Goal: Task Accomplishment & Management: Manage account settings

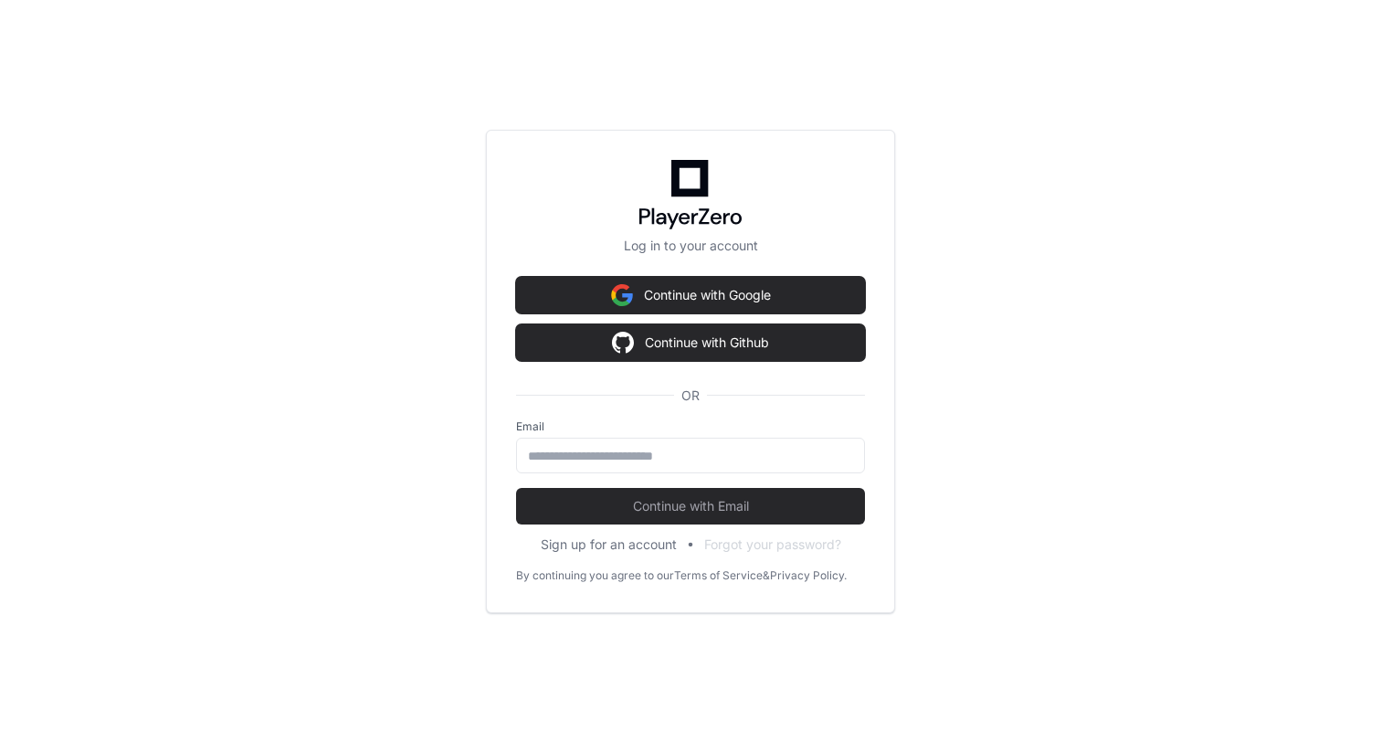
click at [631, 433] on label "Email" at bounding box center [690, 426] width 349 height 15
click at [613, 442] on div at bounding box center [690, 455] width 349 height 36
type input "**********"
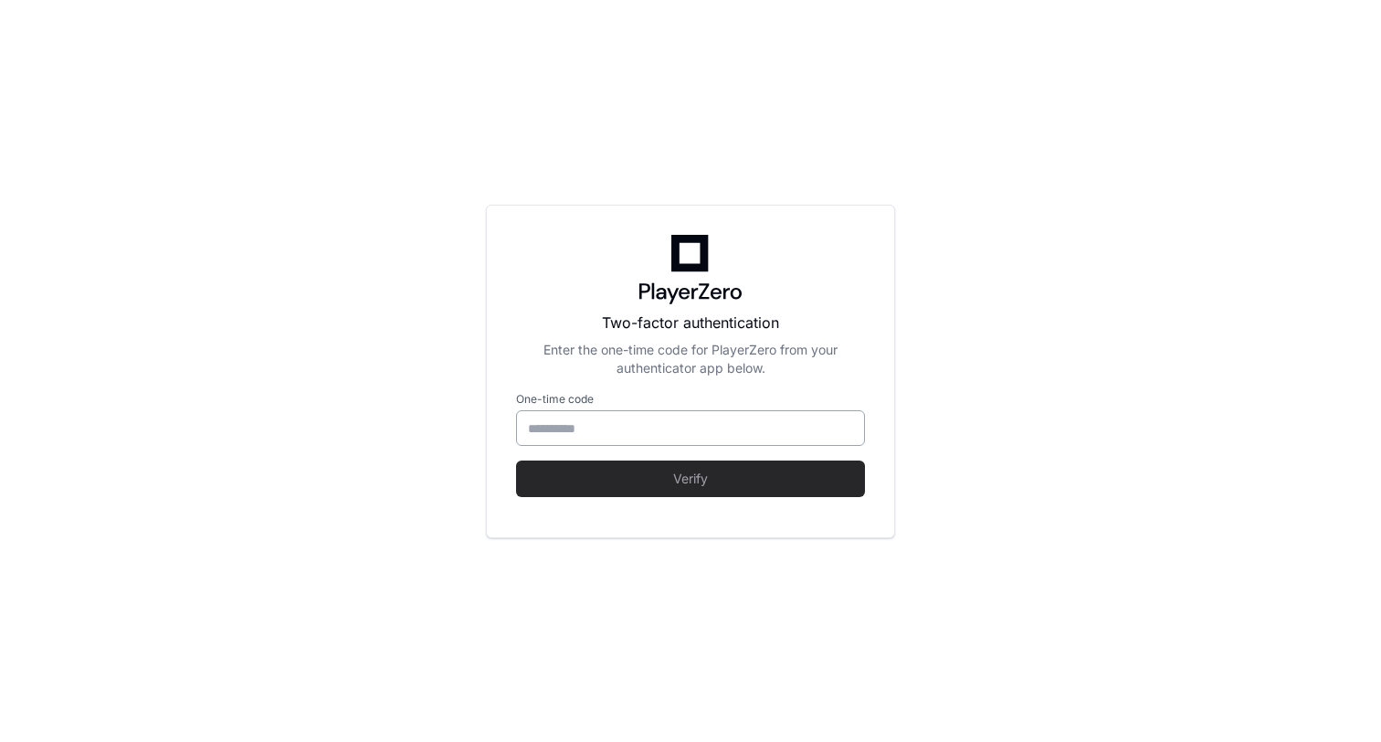
click at [609, 443] on div at bounding box center [690, 428] width 349 height 36
type input "******"
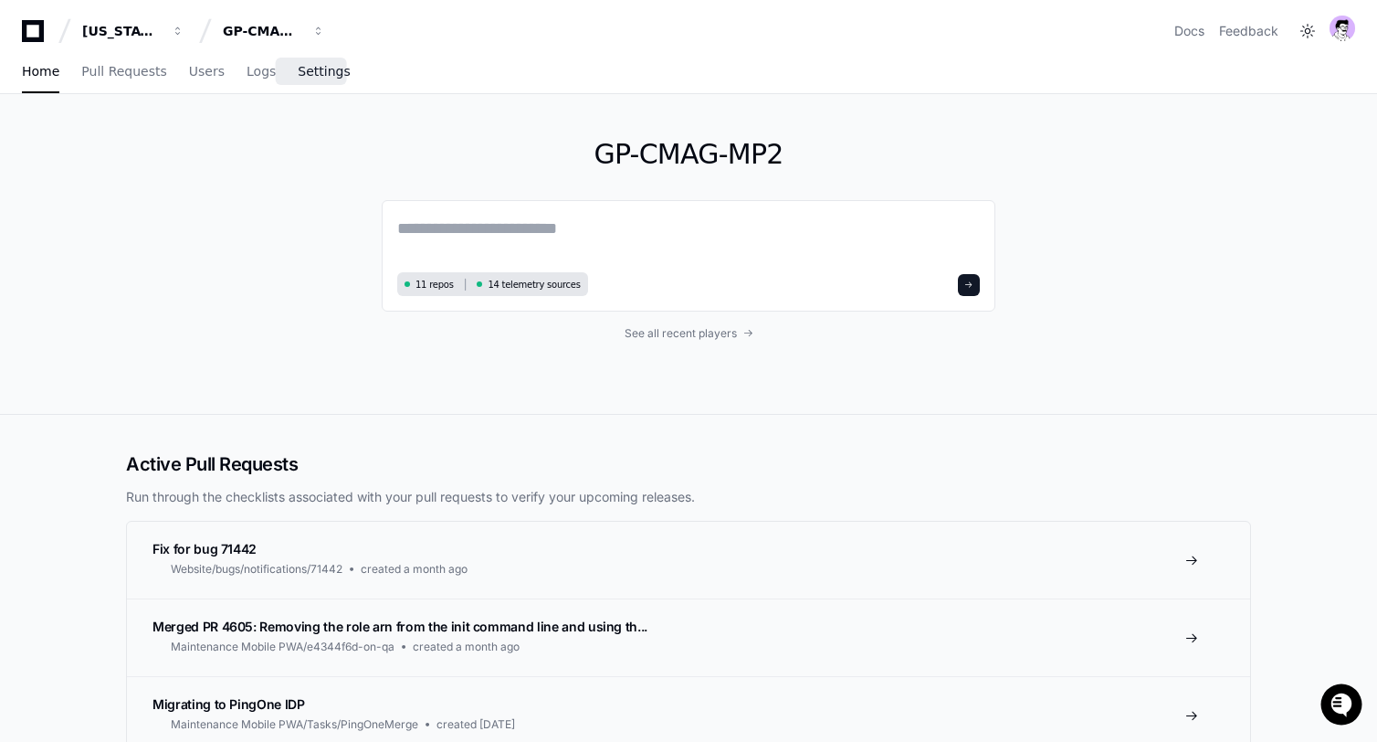
click at [319, 66] on span "Settings" at bounding box center [324, 71] width 52 height 11
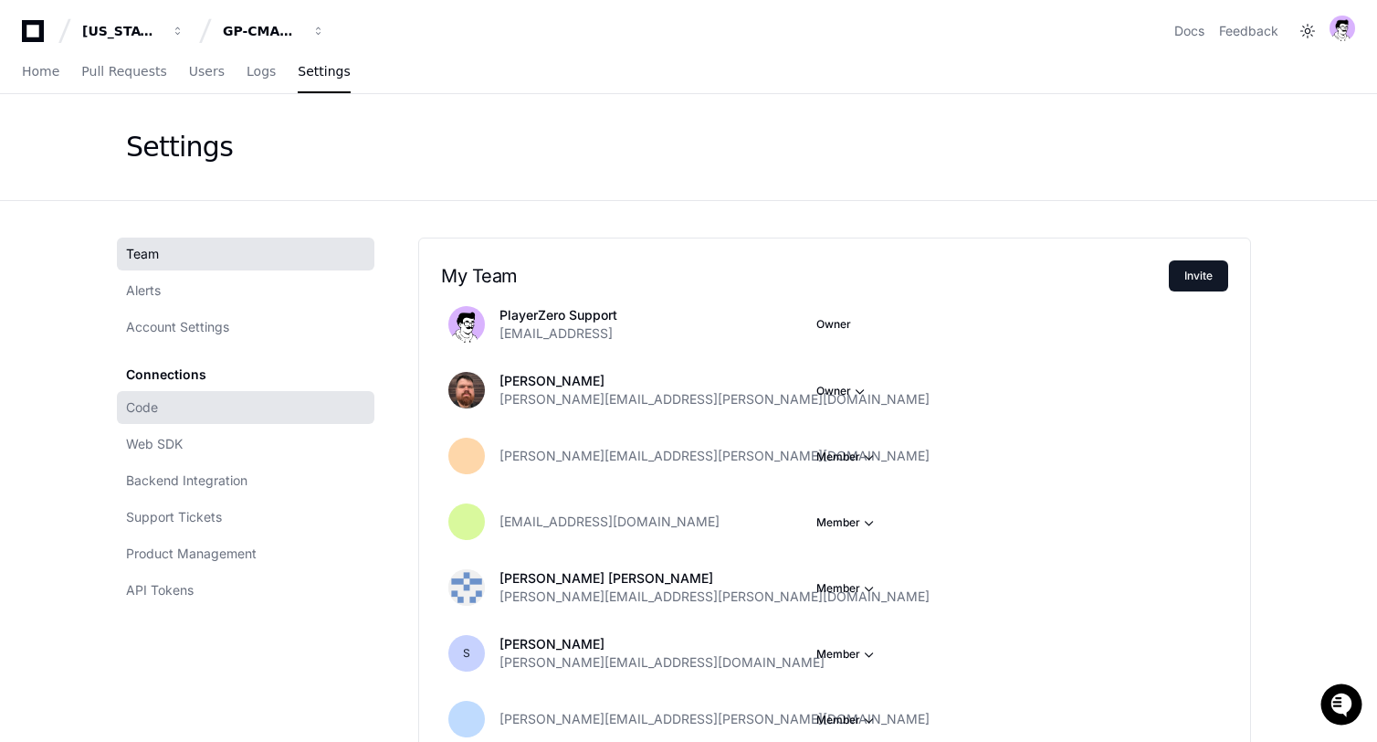
click at [152, 399] on span "Code" at bounding box center [142, 407] width 32 height 18
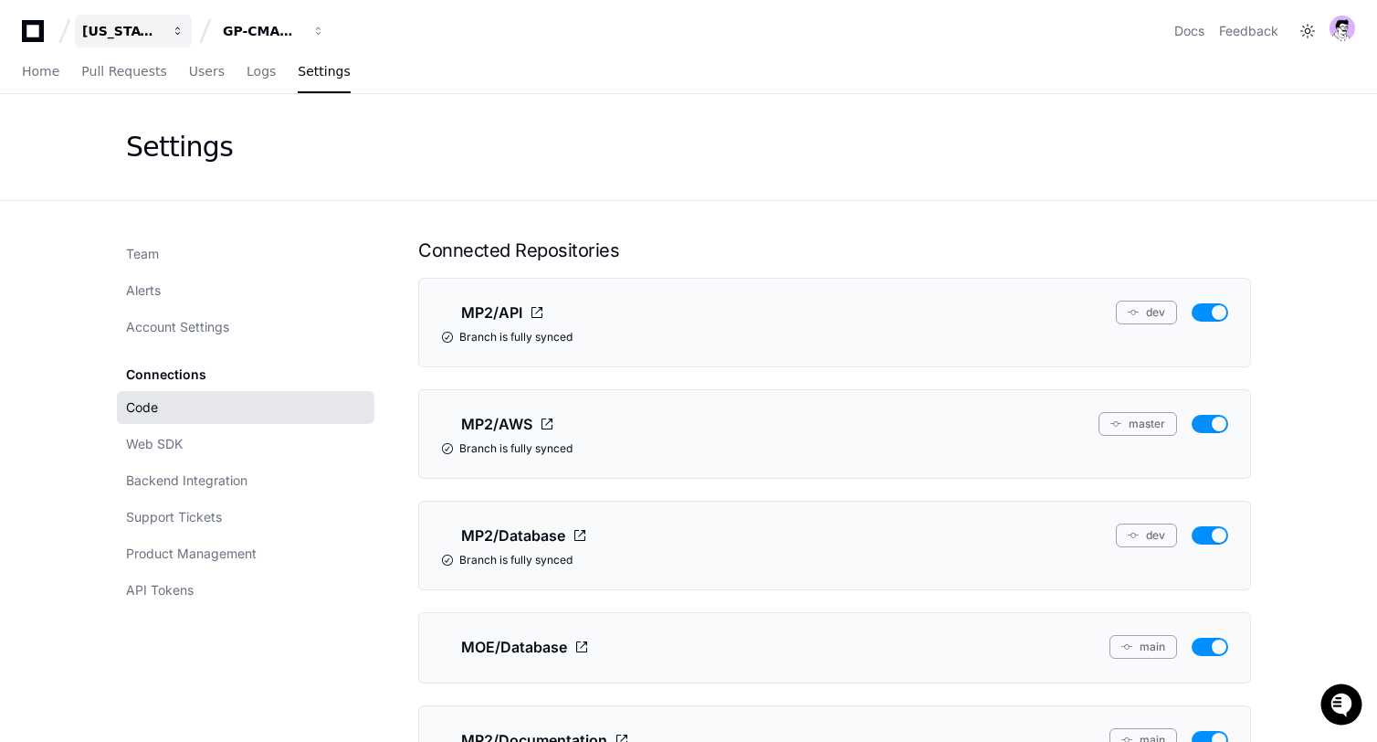
click at [152, 28] on div "[US_STATE] Pacific" at bounding box center [121, 31] width 79 height 18
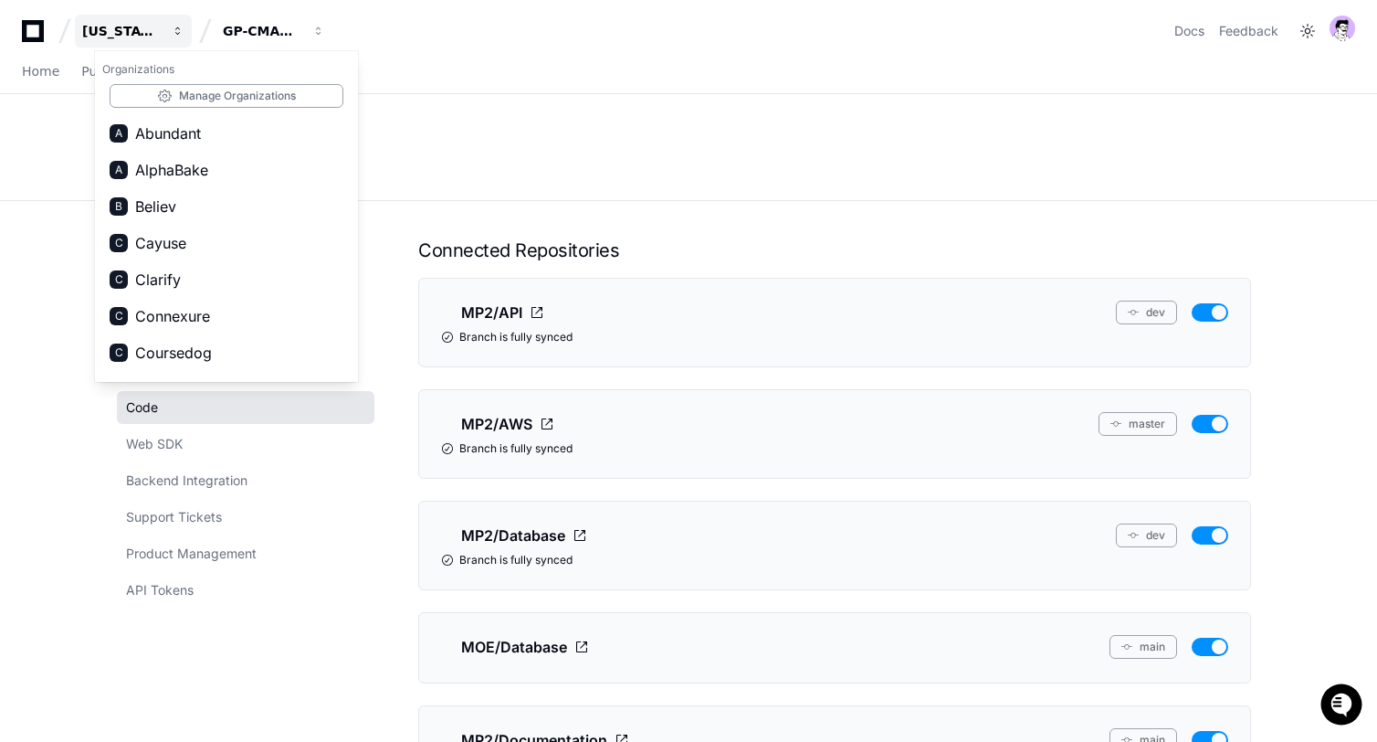
scroll to position [1636, 0]
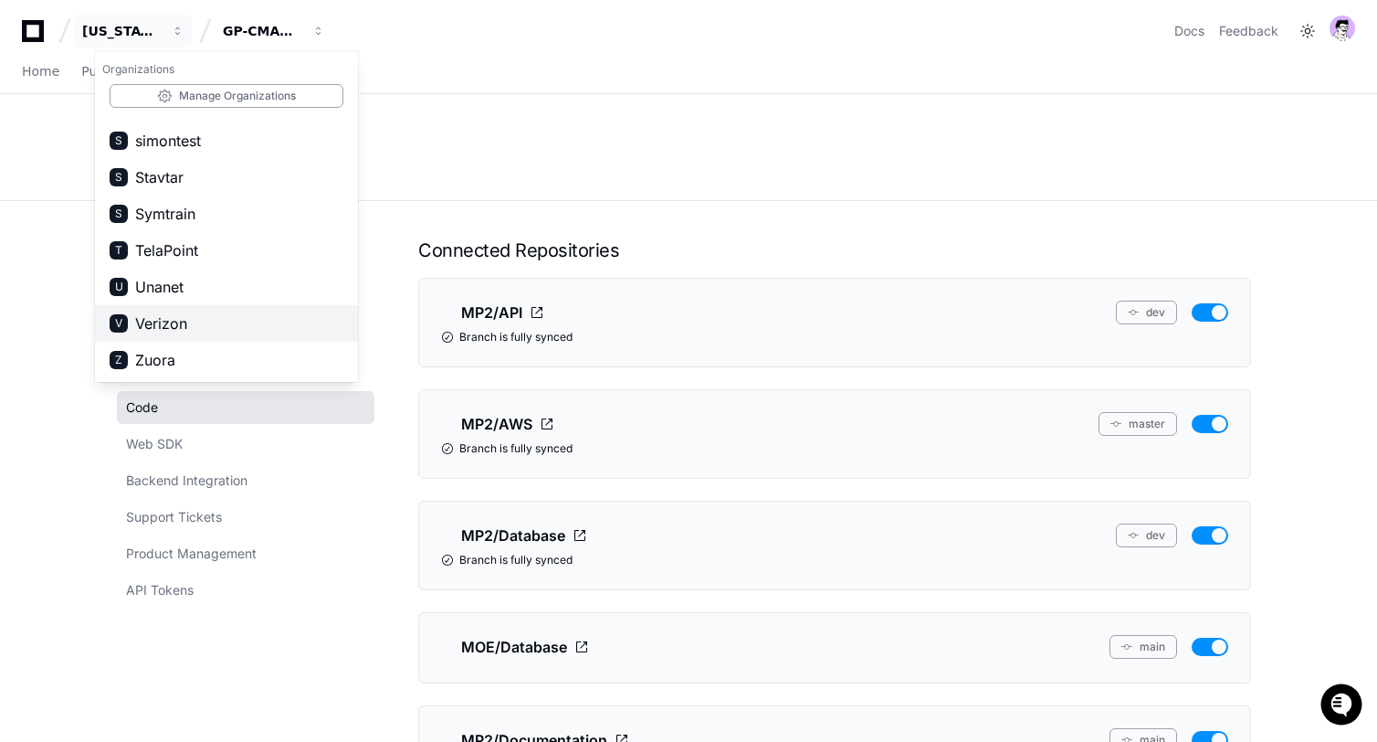
click at [163, 316] on span "Verizon" at bounding box center [161, 323] width 52 height 22
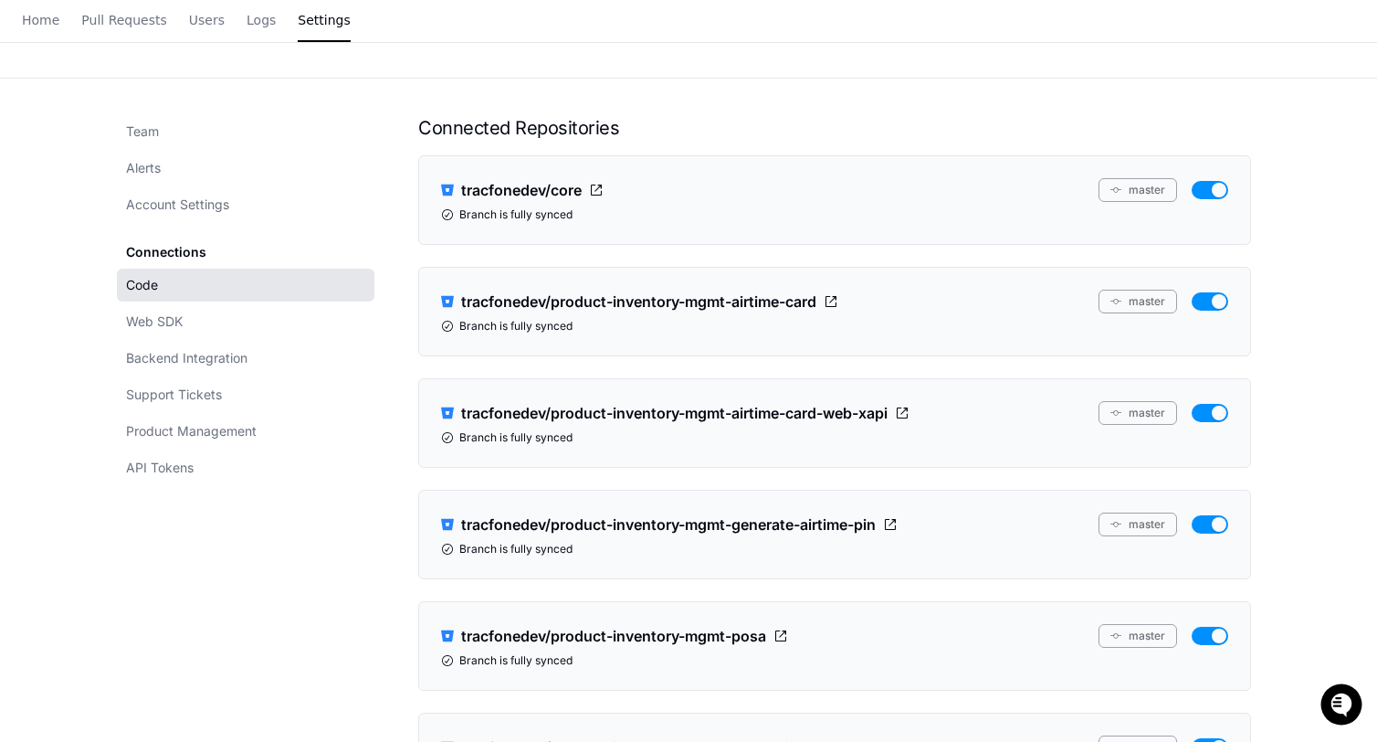
scroll to position [0, 0]
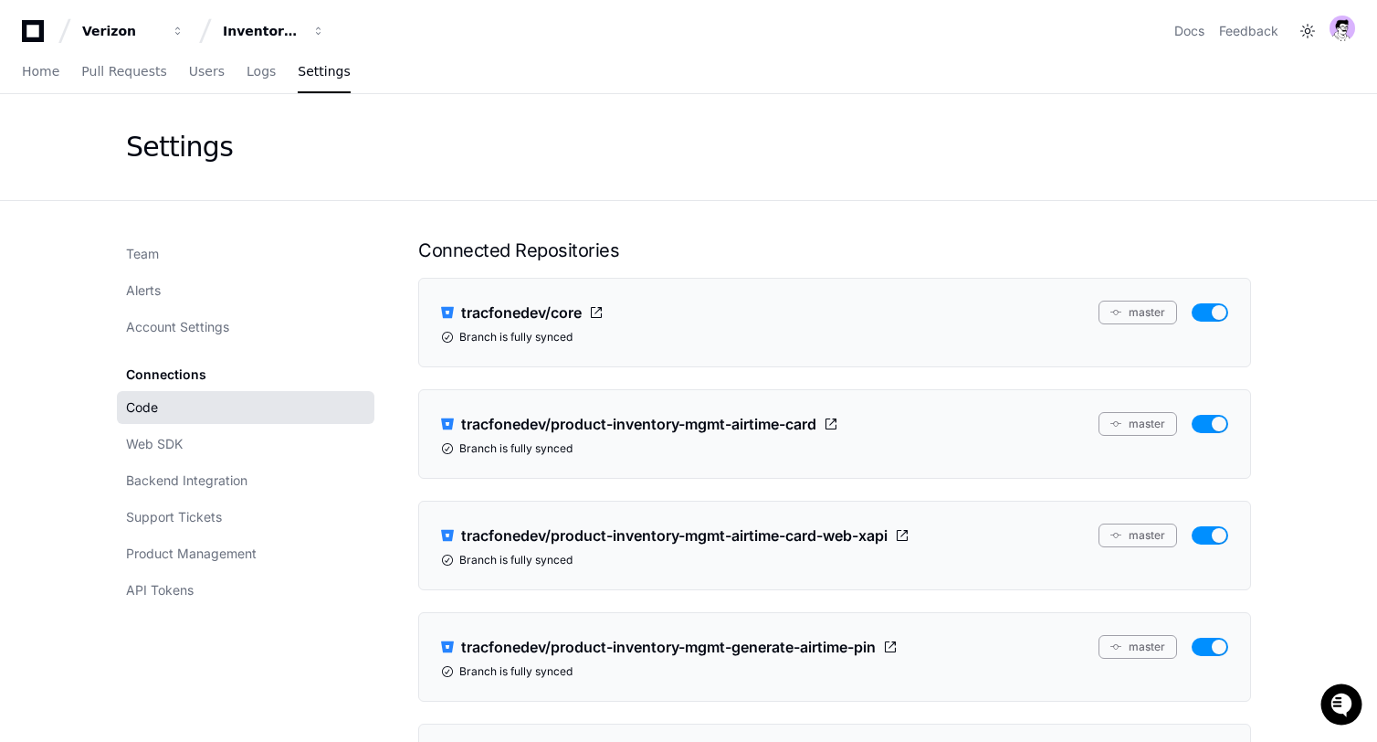
click at [333, 29] on div "Verizon Inventory Management Docs Feedback" at bounding box center [688, 31] width 1333 height 33
click at [298, 29] on div "Inventory Management" at bounding box center [262, 31] width 79 height 18
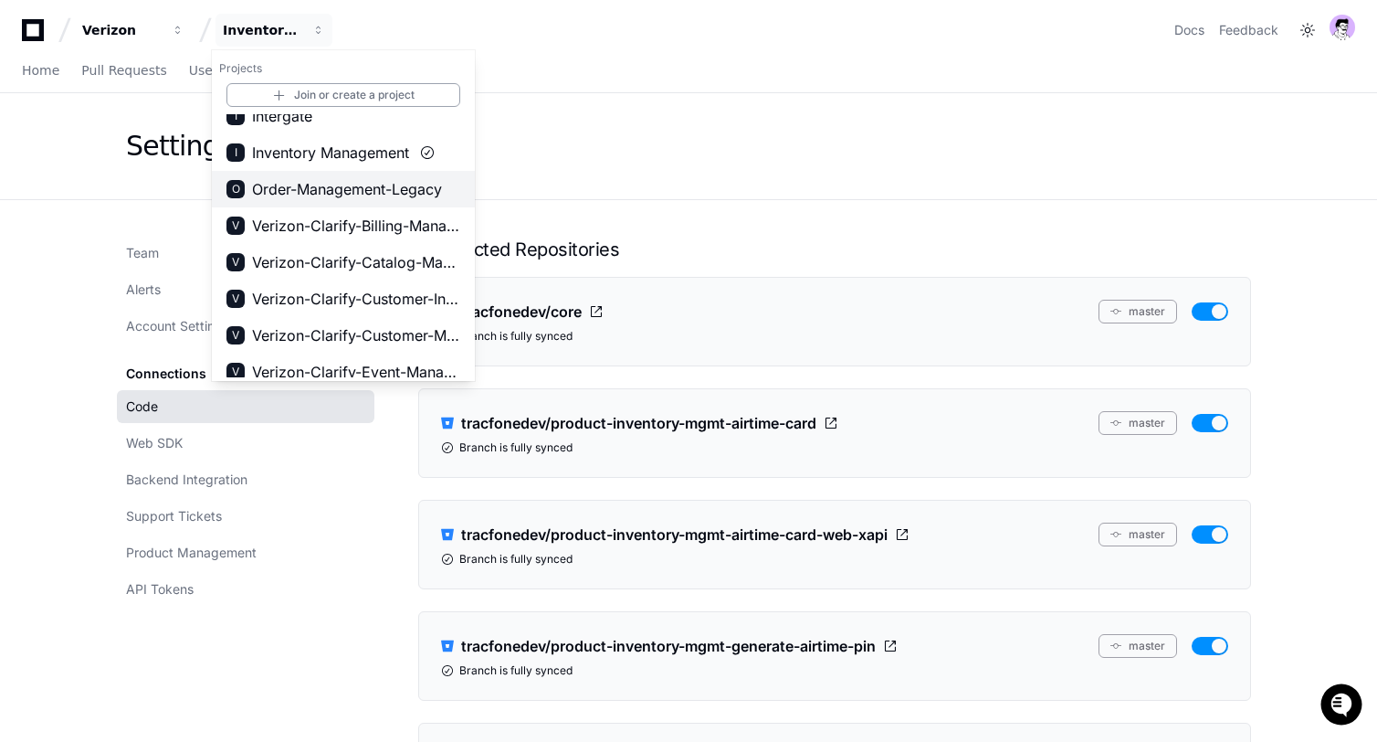
scroll to position [216, 0]
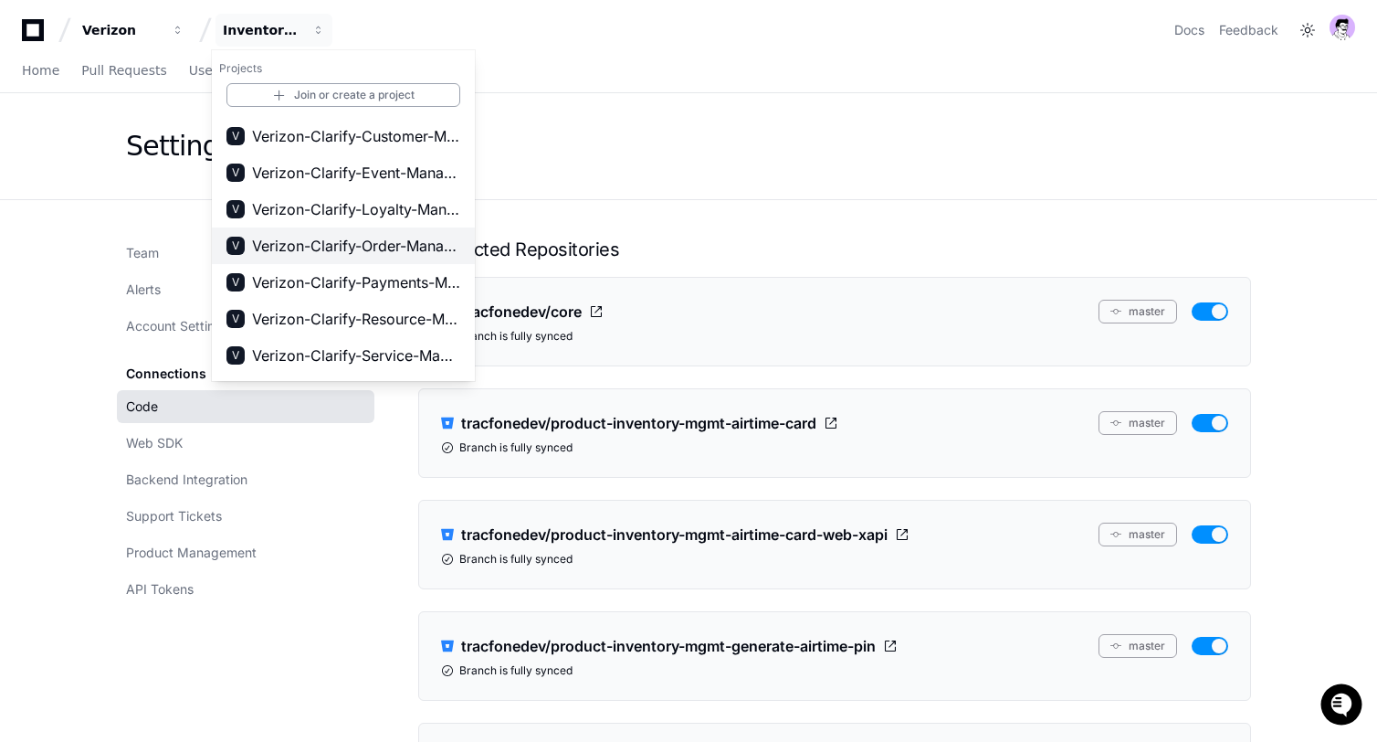
click at [368, 237] on span "Verizon-Clarify-Order-Management" at bounding box center [356, 246] width 208 height 22
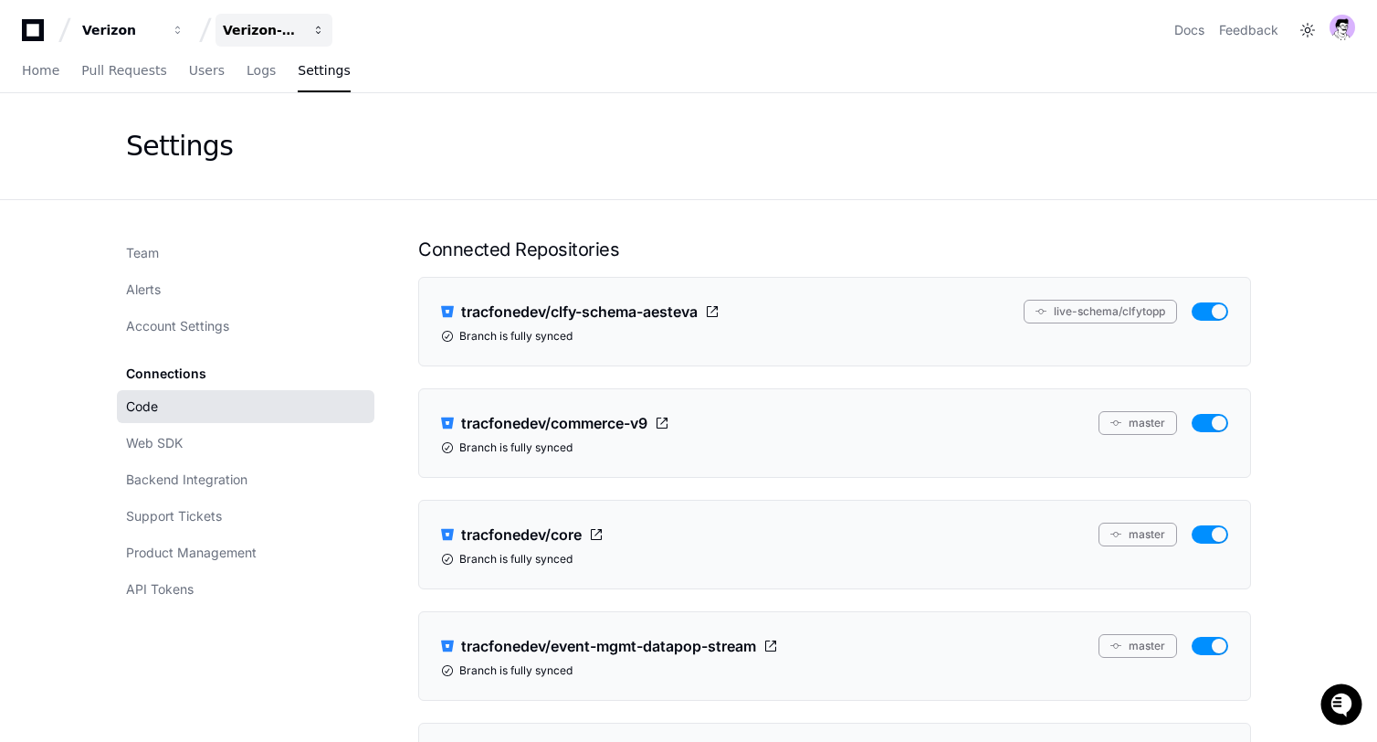
click at [283, 37] on div "Verizon-Clarify-Order-Management" at bounding box center [262, 30] width 79 height 18
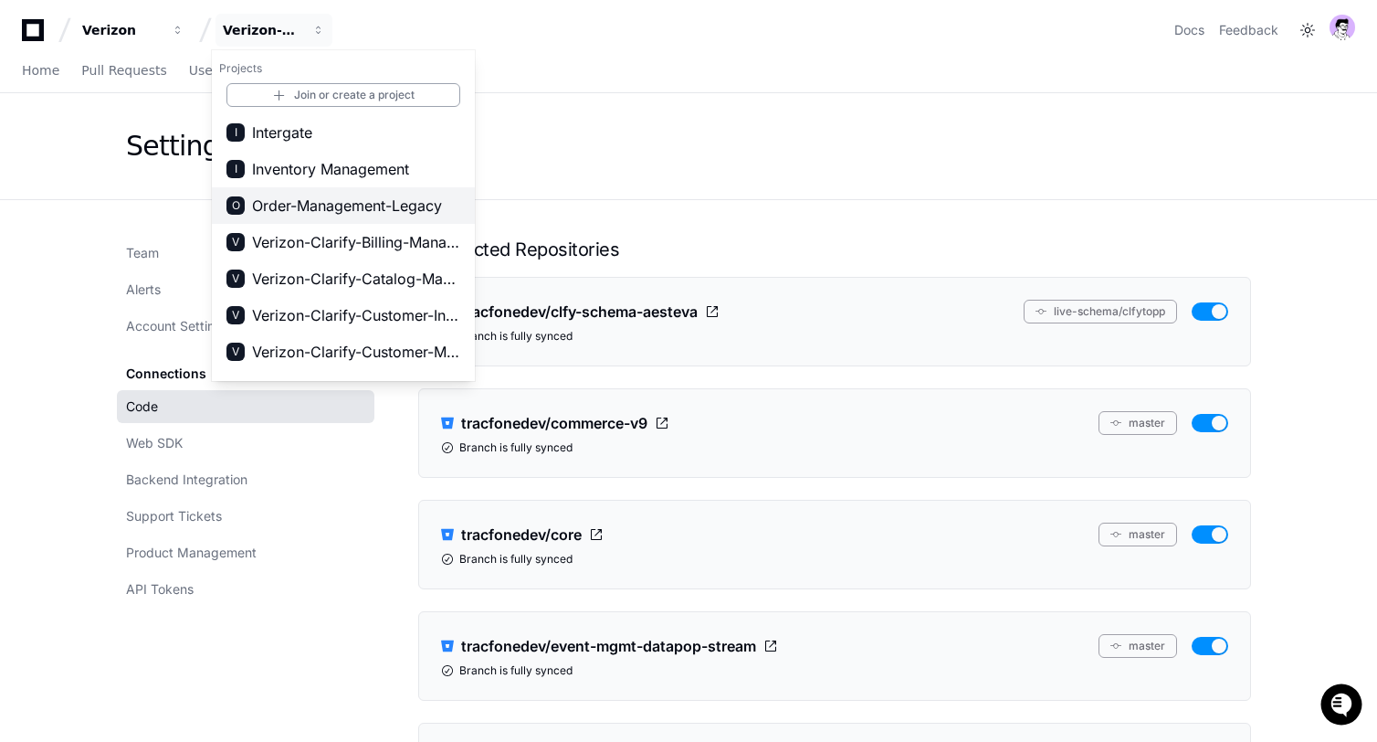
scroll to position [248, 0]
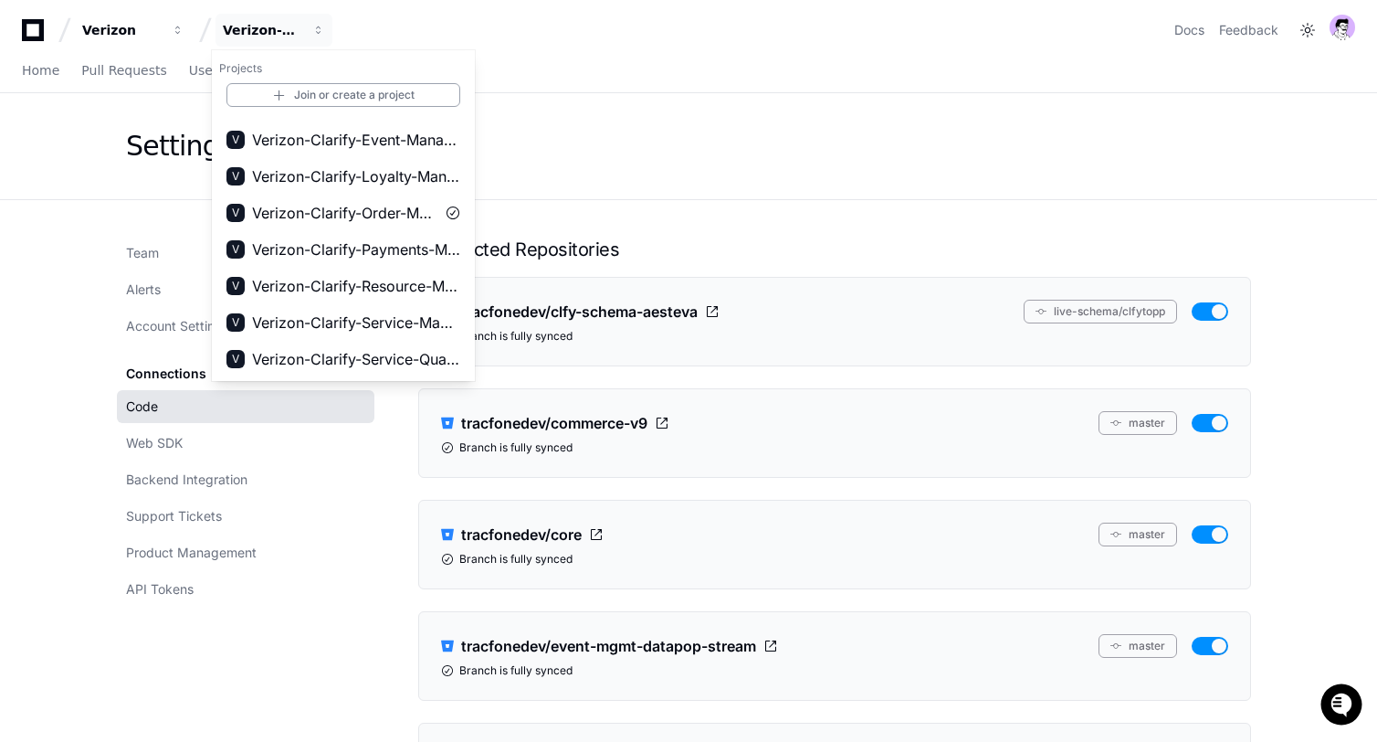
click at [592, 143] on div "Settings" at bounding box center [688, 146] width 1125 height 33
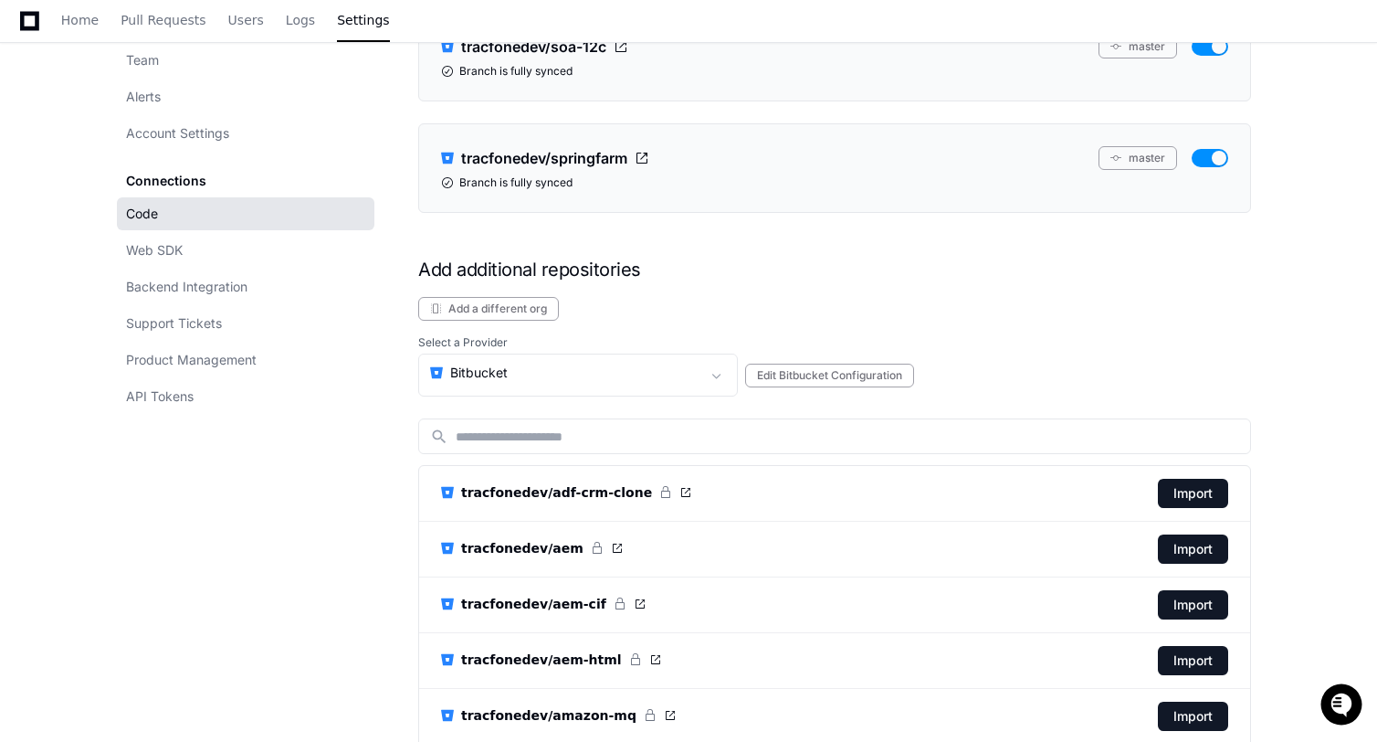
scroll to position [21090, 0]
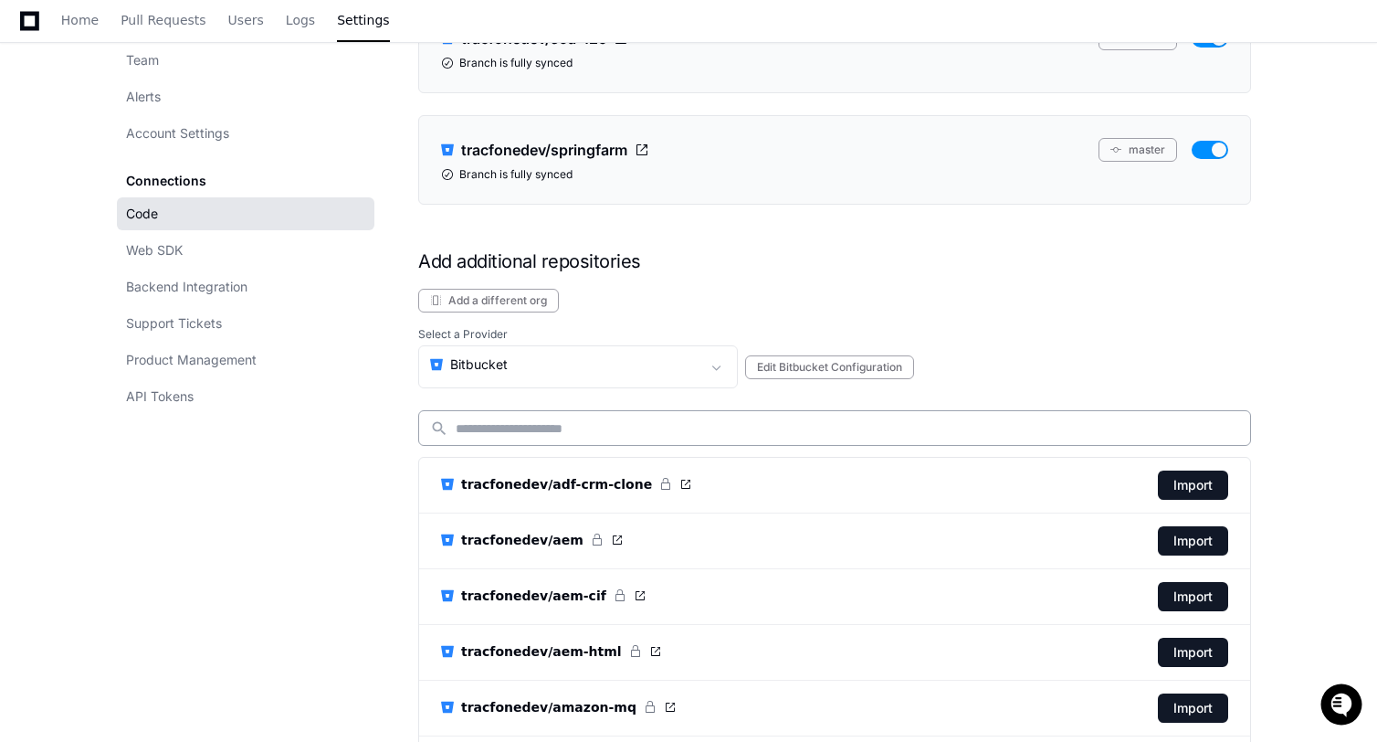
click at [504, 417] on div "search" at bounding box center [834, 428] width 833 height 36
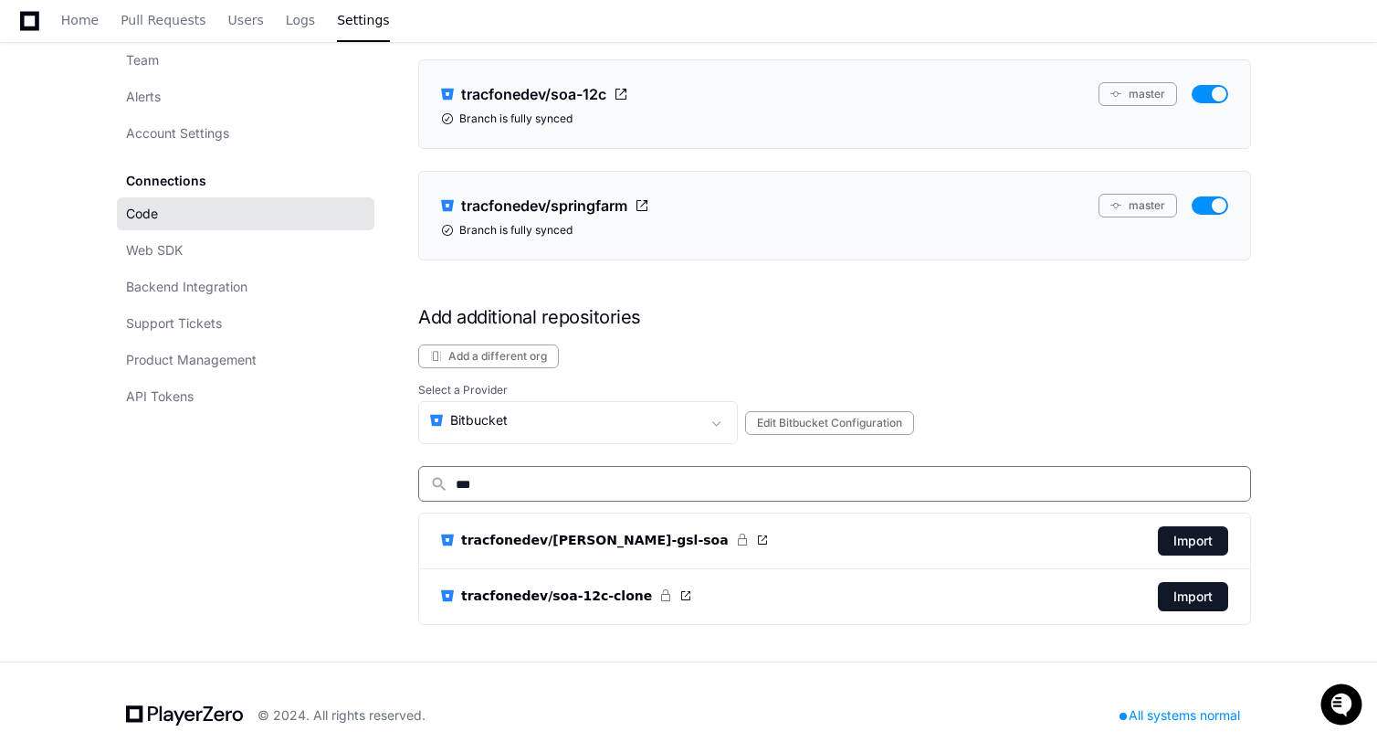
scroll to position [21004, 0]
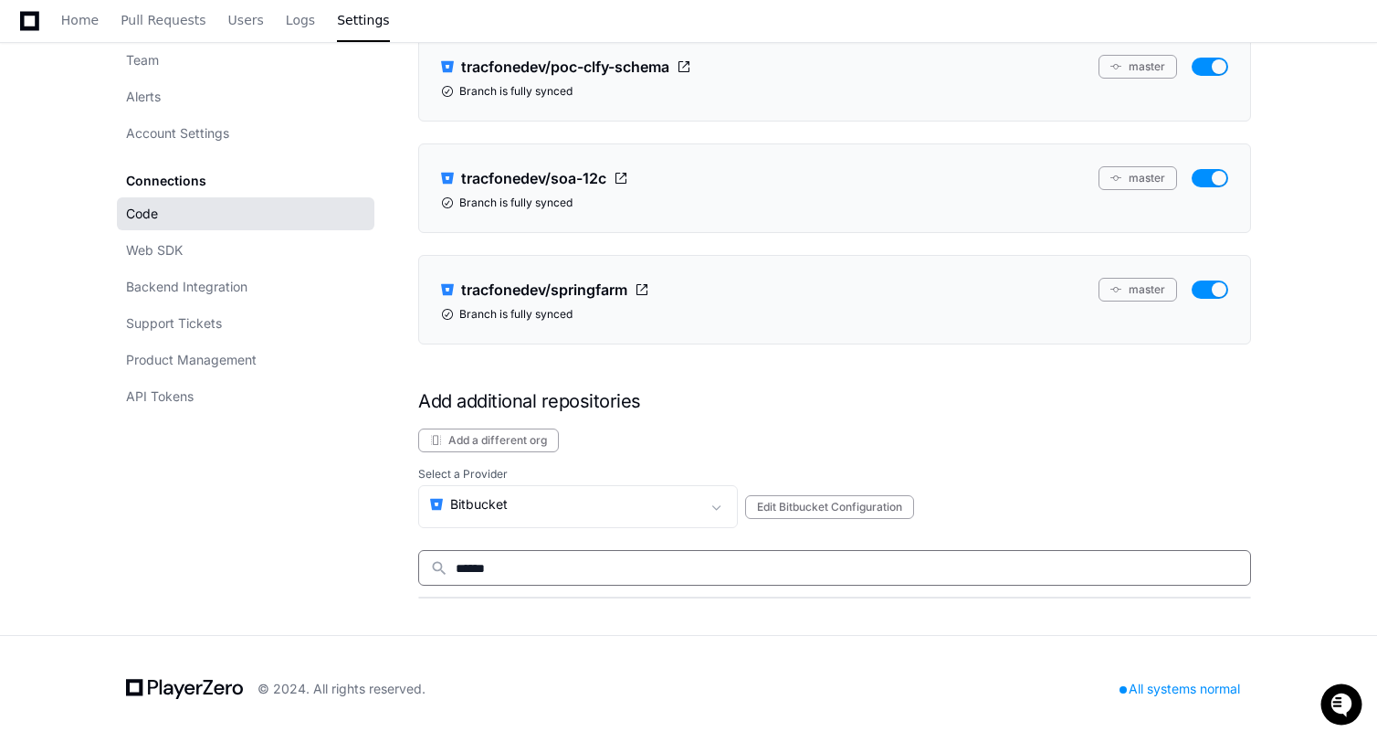
type input "*******"
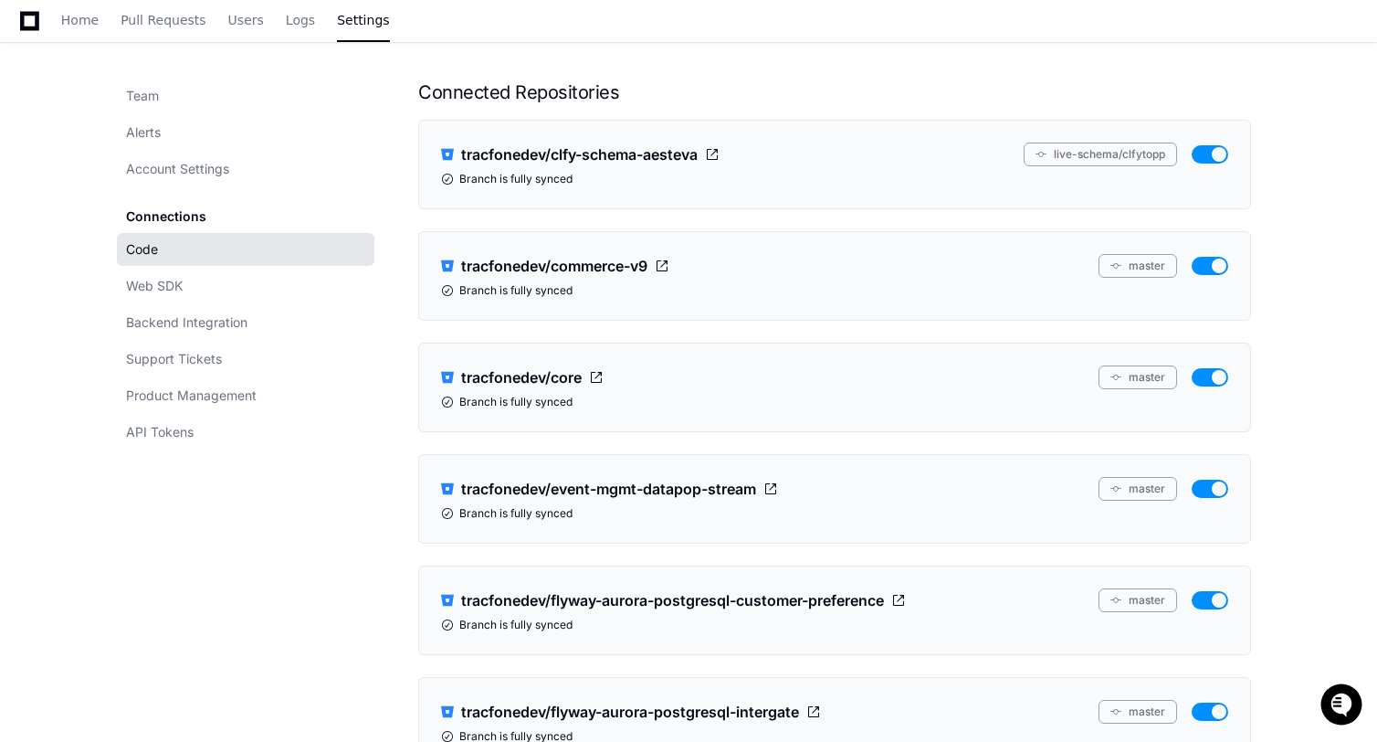
scroll to position [0, 0]
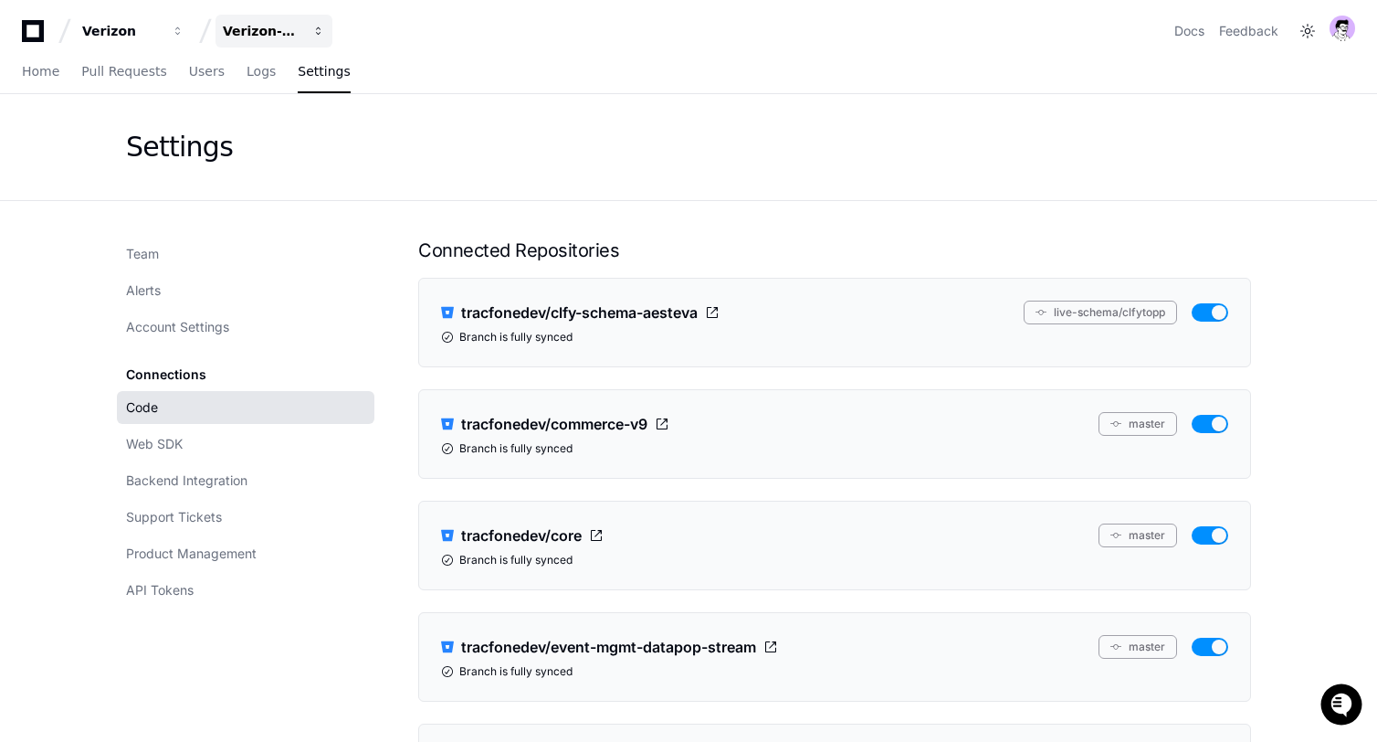
click at [283, 17] on button "Verizon-Clarify-Order-Management" at bounding box center [274, 31] width 117 height 33
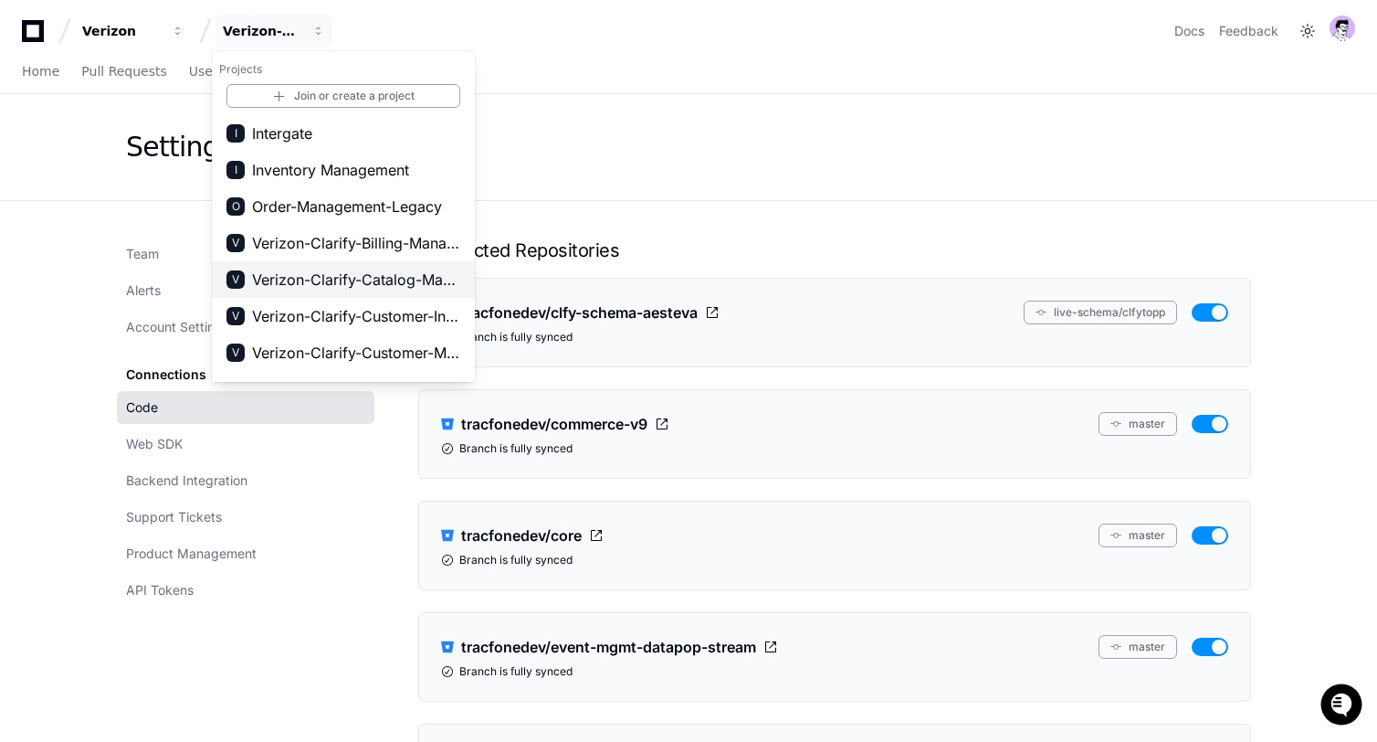
scroll to position [248, 0]
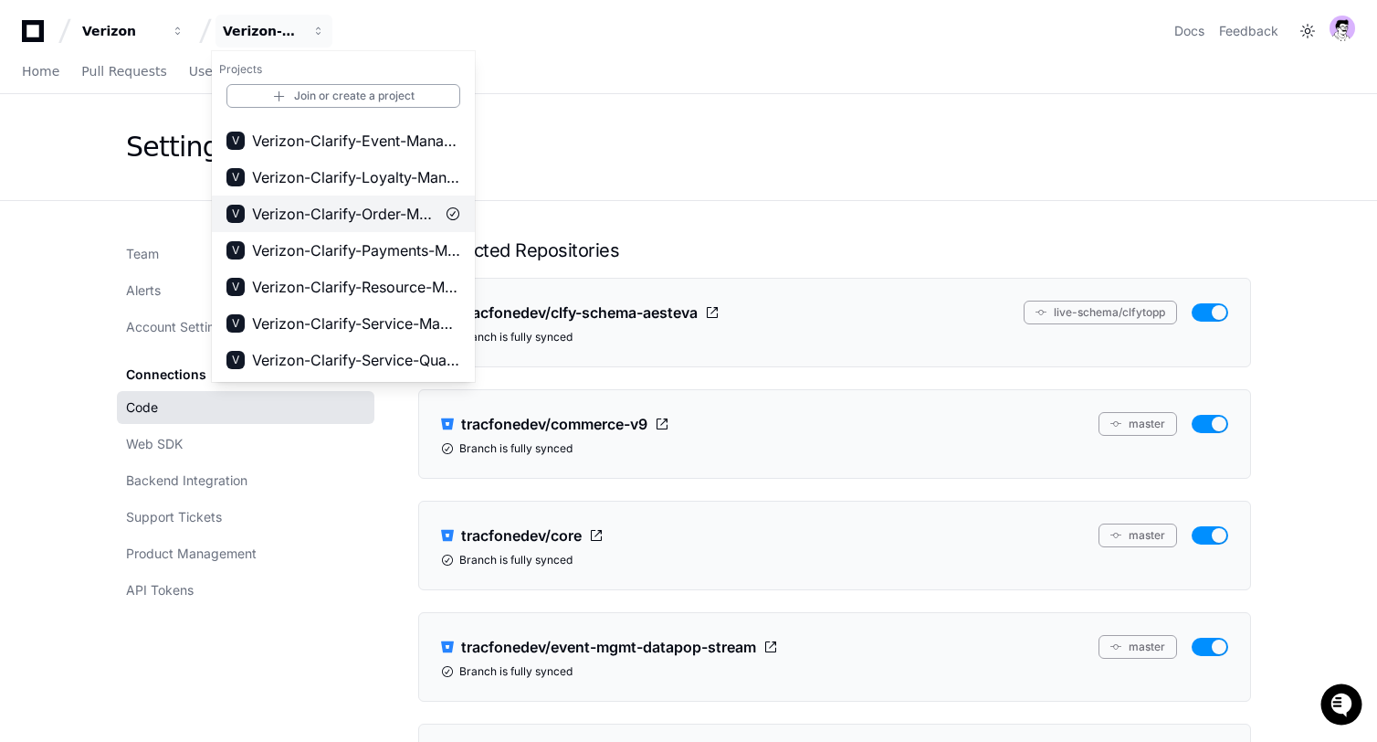
click at [346, 220] on span "Verizon-Clarify-Order-Management" at bounding box center [343, 214] width 183 height 22
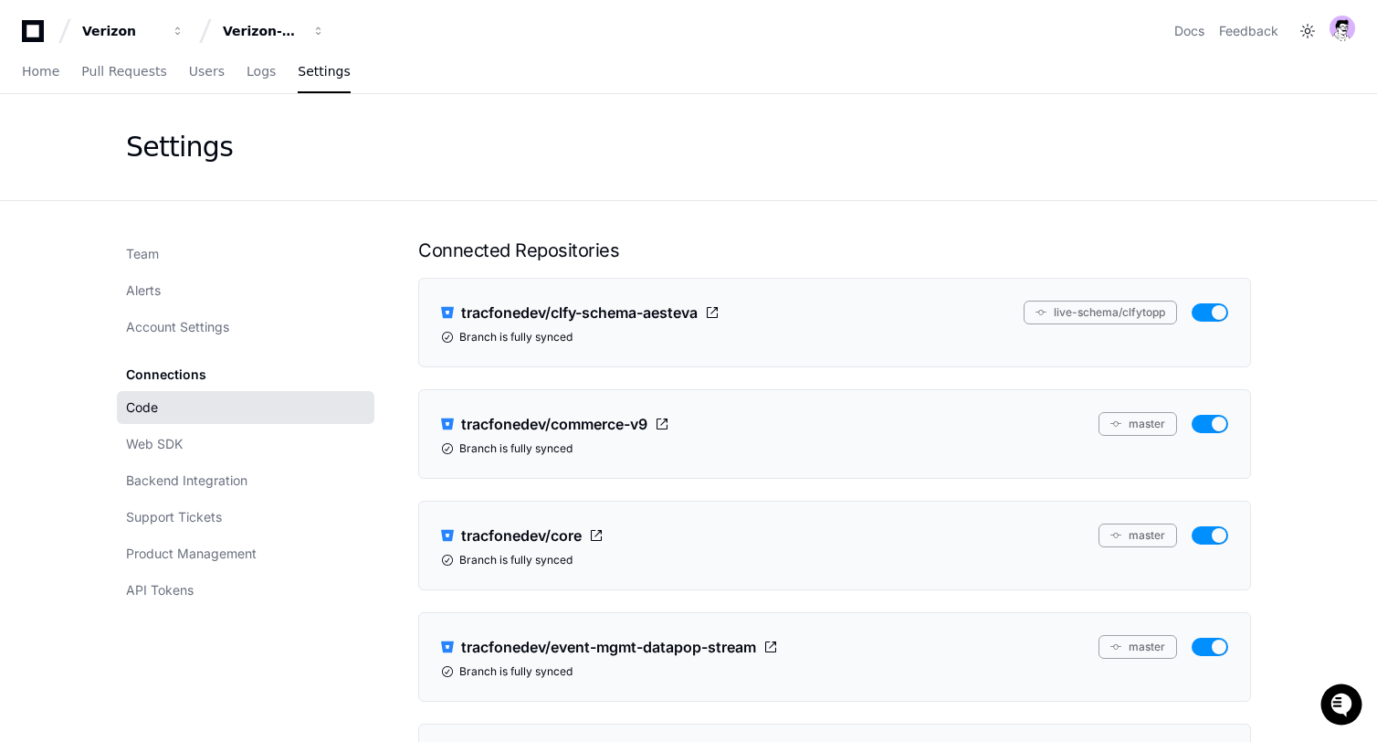
click at [230, 401] on link "Code" at bounding box center [246, 407] width 258 height 33
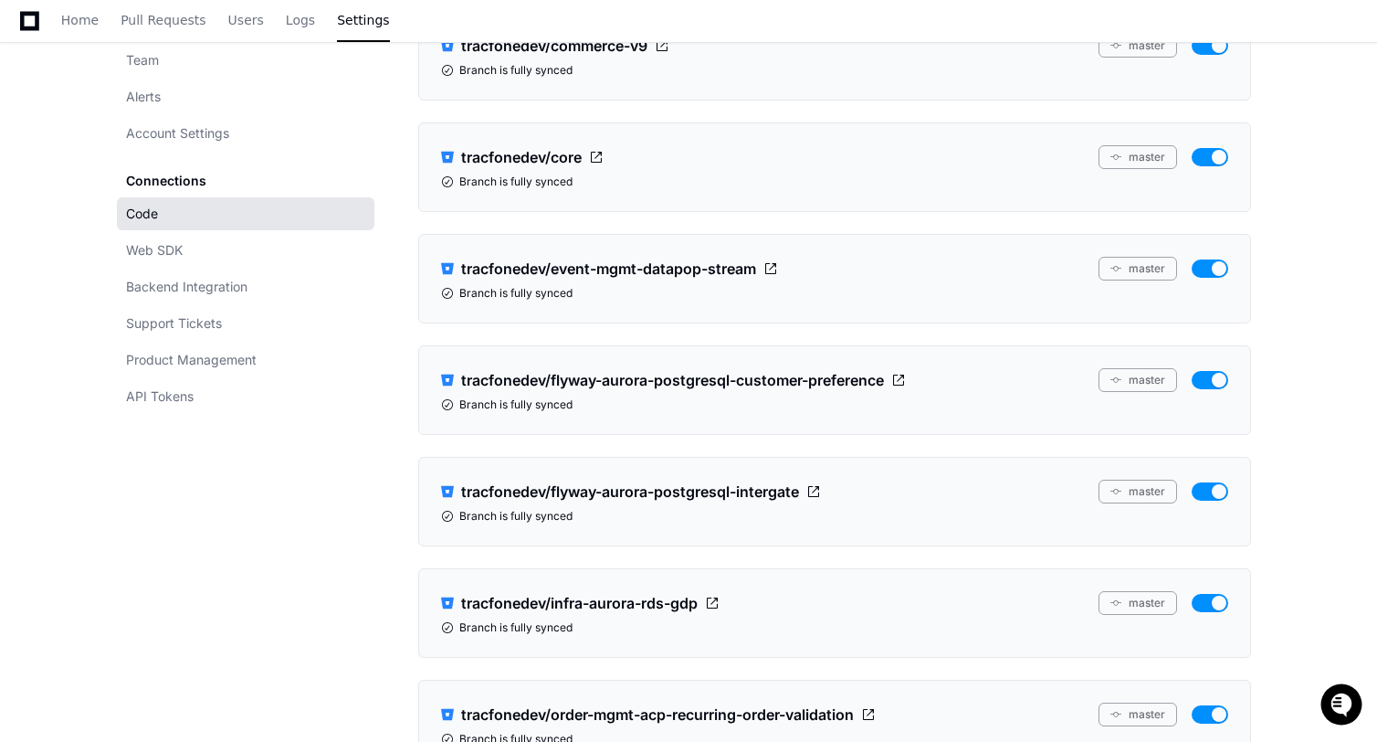
scroll to position [0, 0]
